Goal: Use online tool/utility: Utilize a website feature to perform a specific function

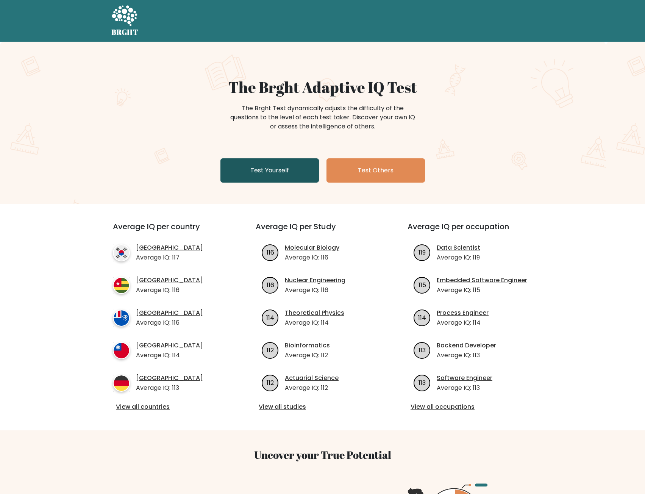
click at [278, 167] on link "Test Yourself" at bounding box center [269, 170] width 98 height 24
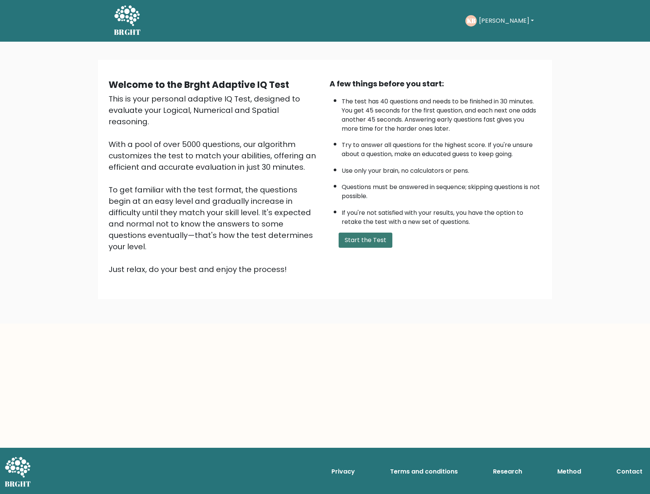
click at [352, 246] on button "Start the Test" at bounding box center [366, 239] width 54 height 15
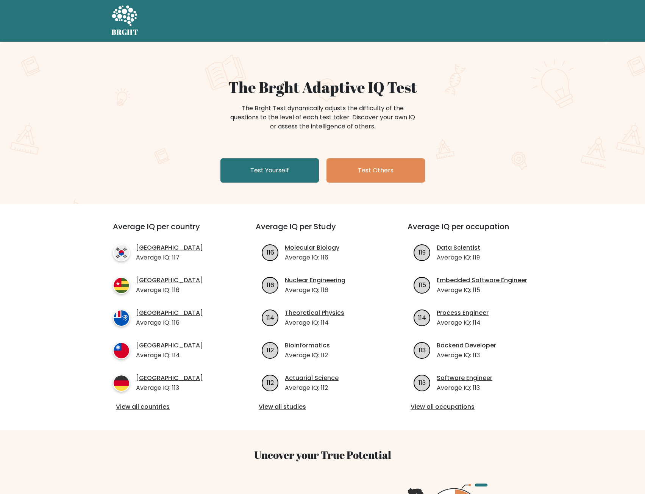
click at [121, 13] on icon at bounding box center [124, 16] width 26 height 23
